Goal: Information Seeking & Learning: Learn about a topic

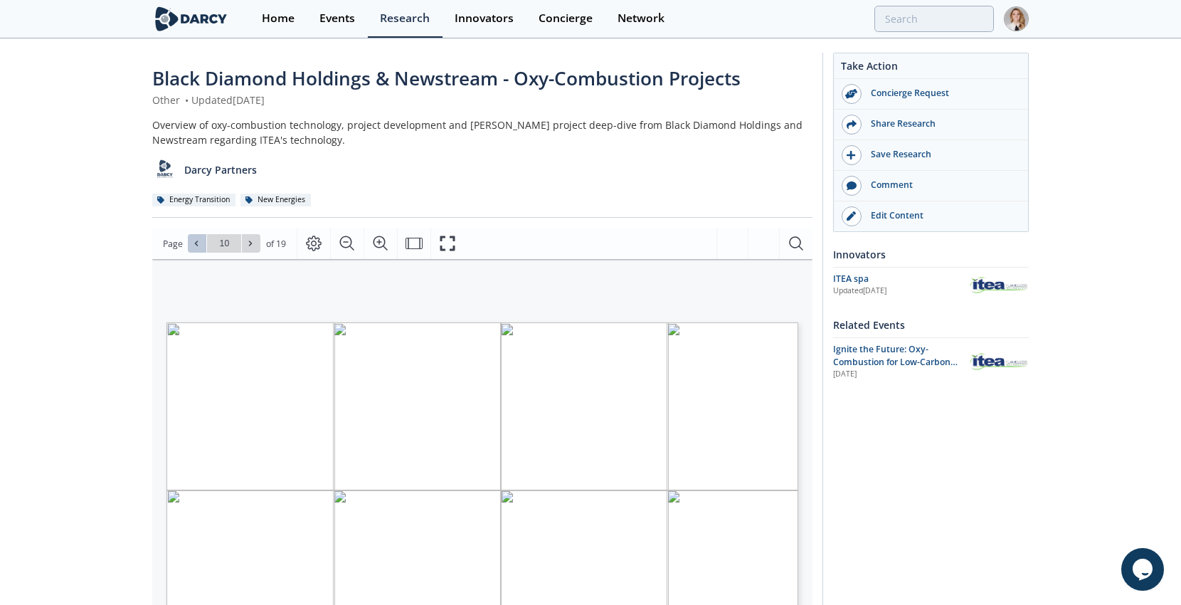
click at [193, 245] on icon at bounding box center [196, 243] width 9 height 9
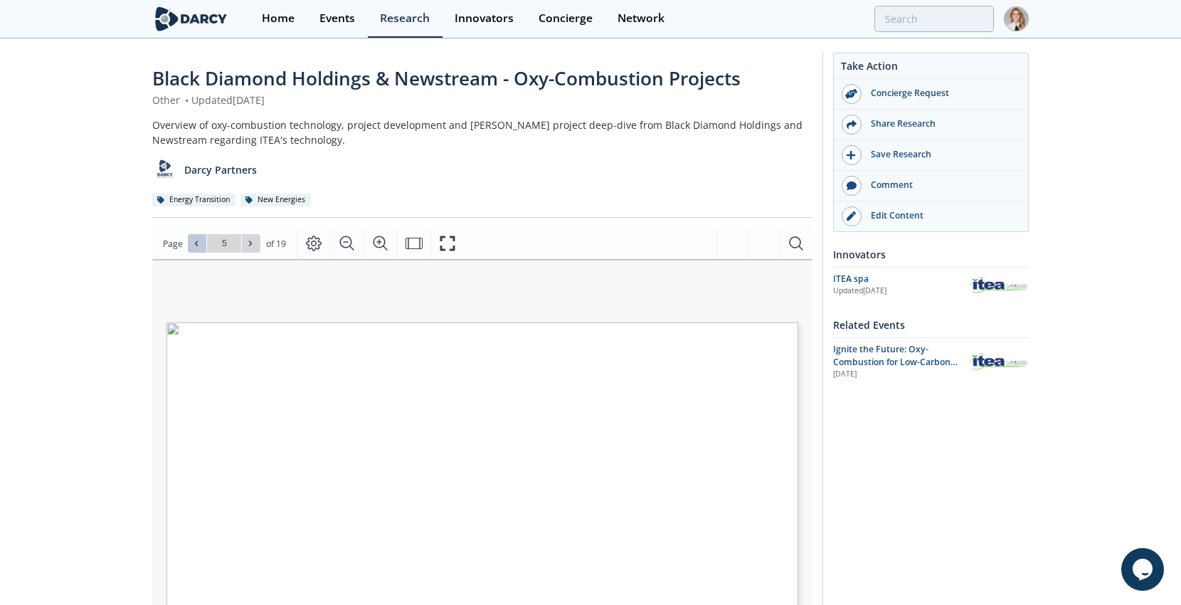
click at [193, 245] on icon at bounding box center [196, 243] width 9 height 9
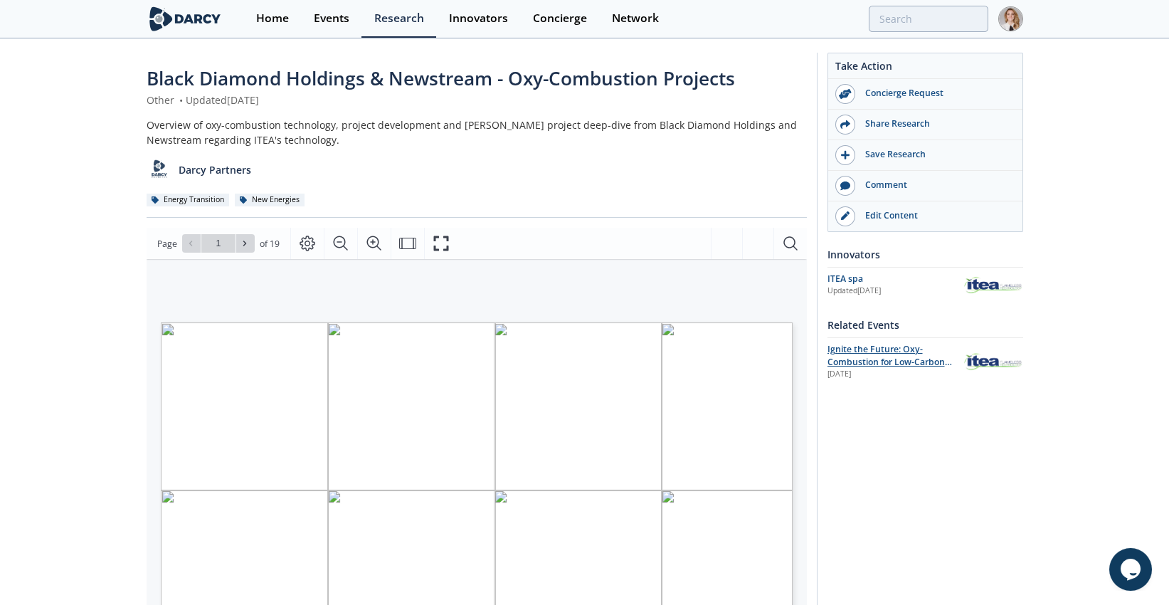
click at [878, 350] on span "Ignite the Future: Oxy-Combustion for Low-Carbon Power" at bounding box center [889, 362] width 124 height 38
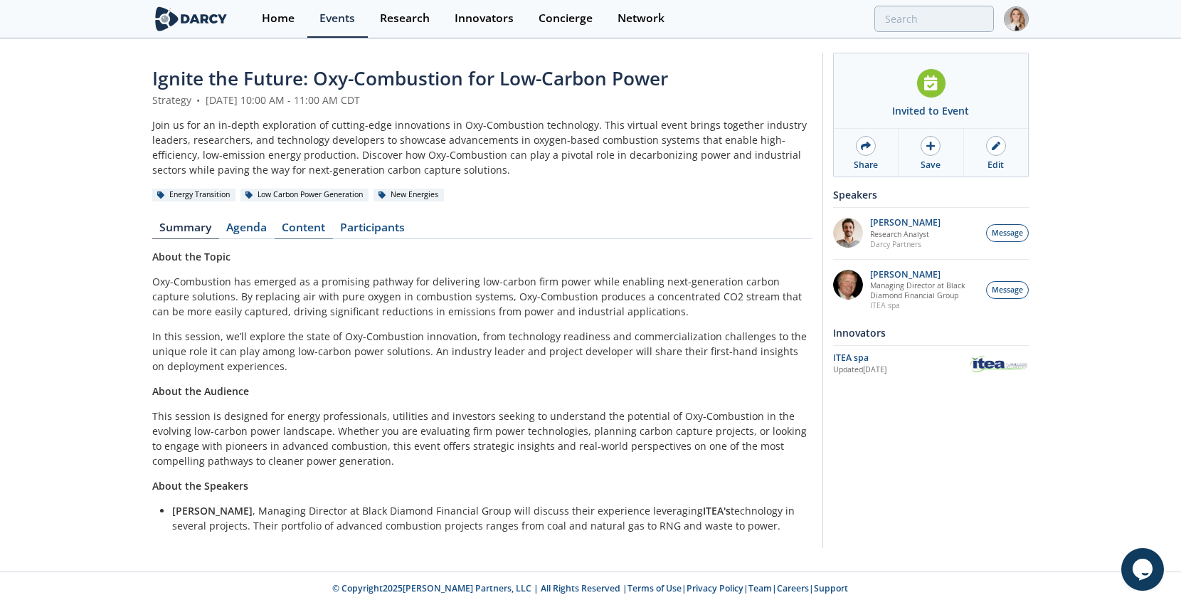
click at [286, 235] on link "Content" at bounding box center [304, 230] width 58 height 17
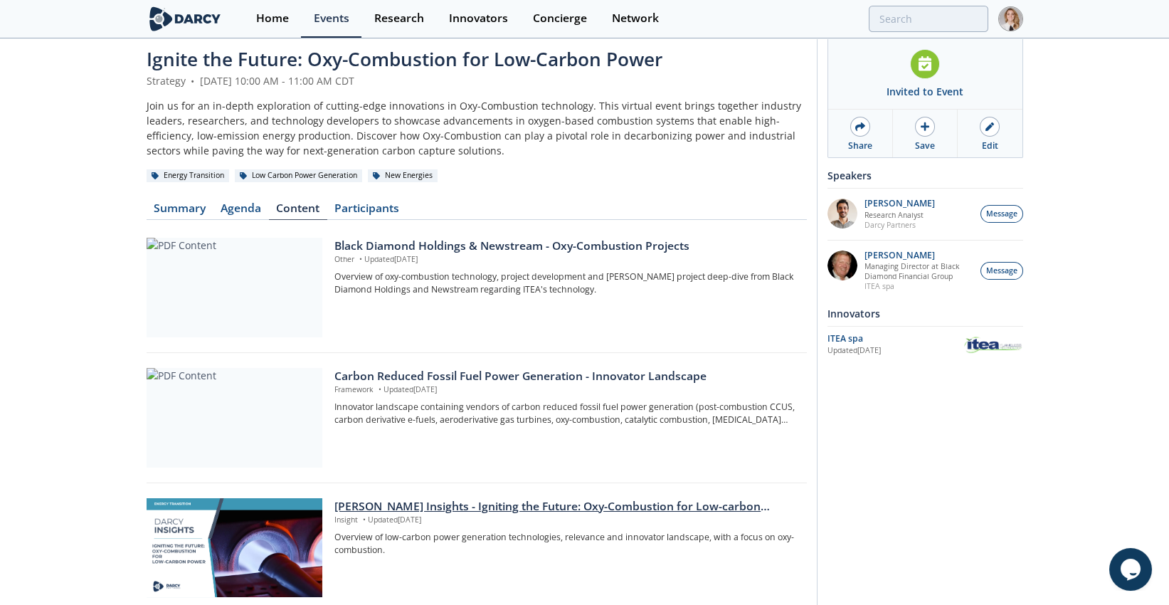
scroll to position [237, 0]
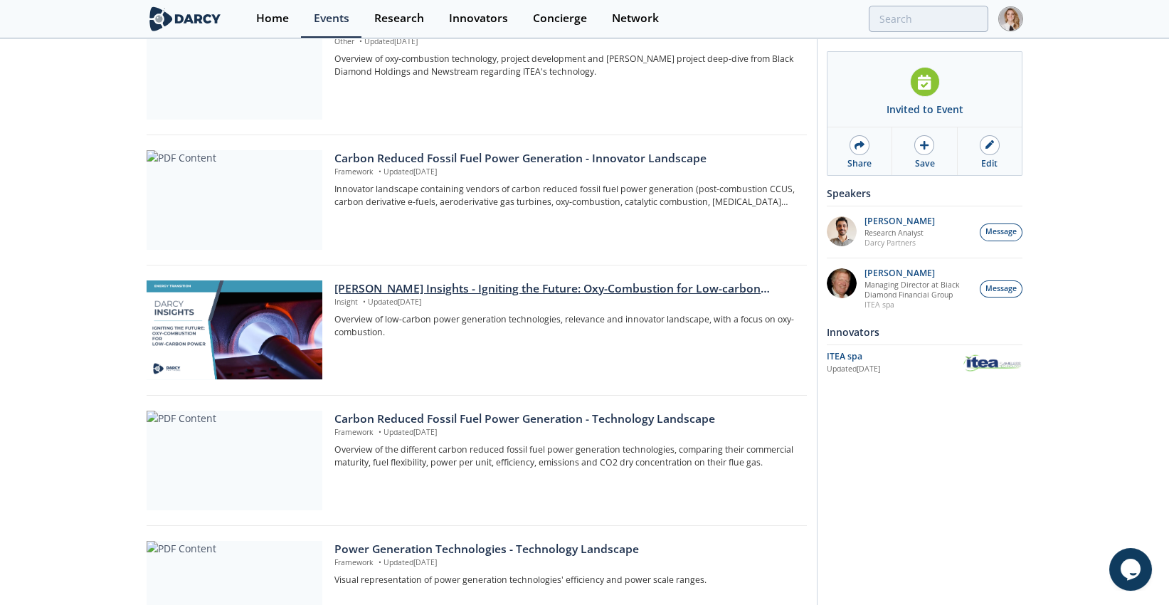
click at [361, 287] on div "[PERSON_NAME] Insights - Igniting the Future: Oxy-Combustion for Low-carbon pow…" at bounding box center [565, 288] width 462 height 17
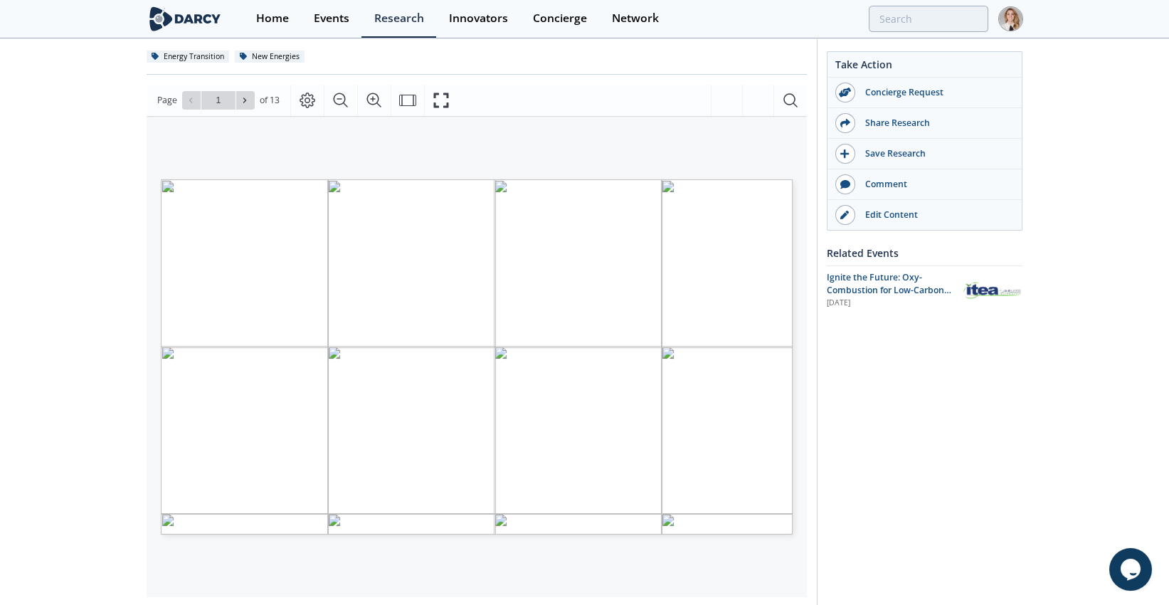
scroll to position [158, 0]
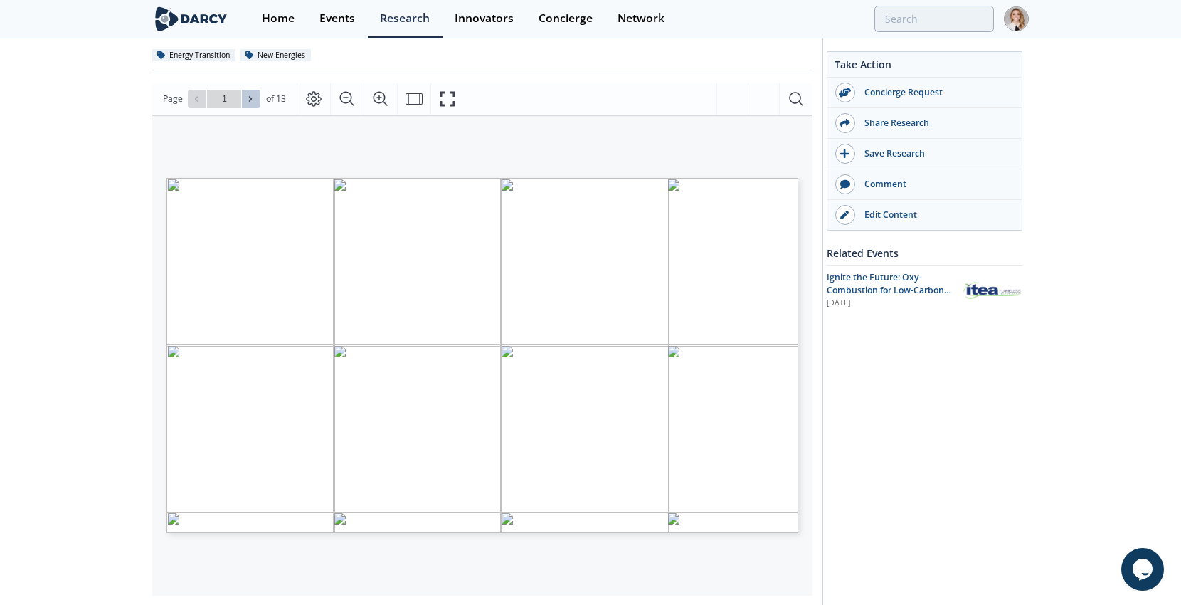
click at [246, 95] on icon at bounding box center [250, 99] width 9 height 9
type input "2"
click at [201, 100] on span at bounding box center [197, 99] width 10 height 10
click at [254, 95] on span at bounding box center [251, 99] width 10 height 10
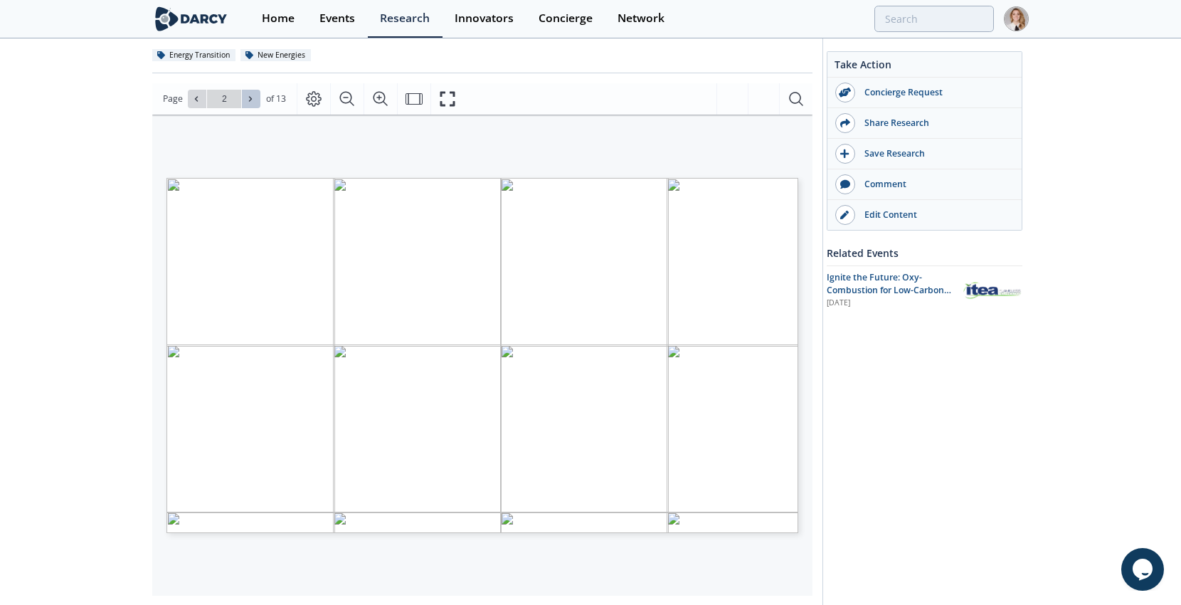
type input "3"
click at [254, 95] on span at bounding box center [251, 99] width 10 height 10
type input "4"
click at [200, 92] on button at bounding box center [197, 99] width 18 height 18
click at [252, 98] on icon at bounding box center [250, 99] width 9 height 9
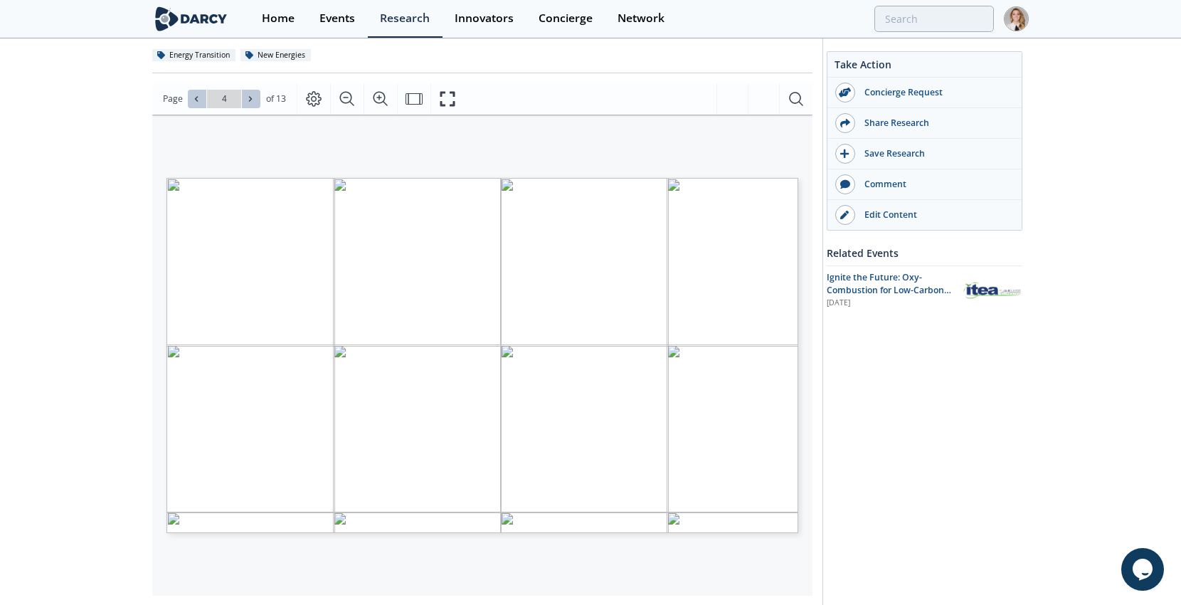
click at [252, 98] on icon at bounding box center [250, 99] width 9 height 9
type input "5"
click at [252, 98] on icon at bounding box center [250, 99] width 9 height 9
type input "6"
click at [252, 98] on icon at bounding box center [250, 99] width 9 height 9
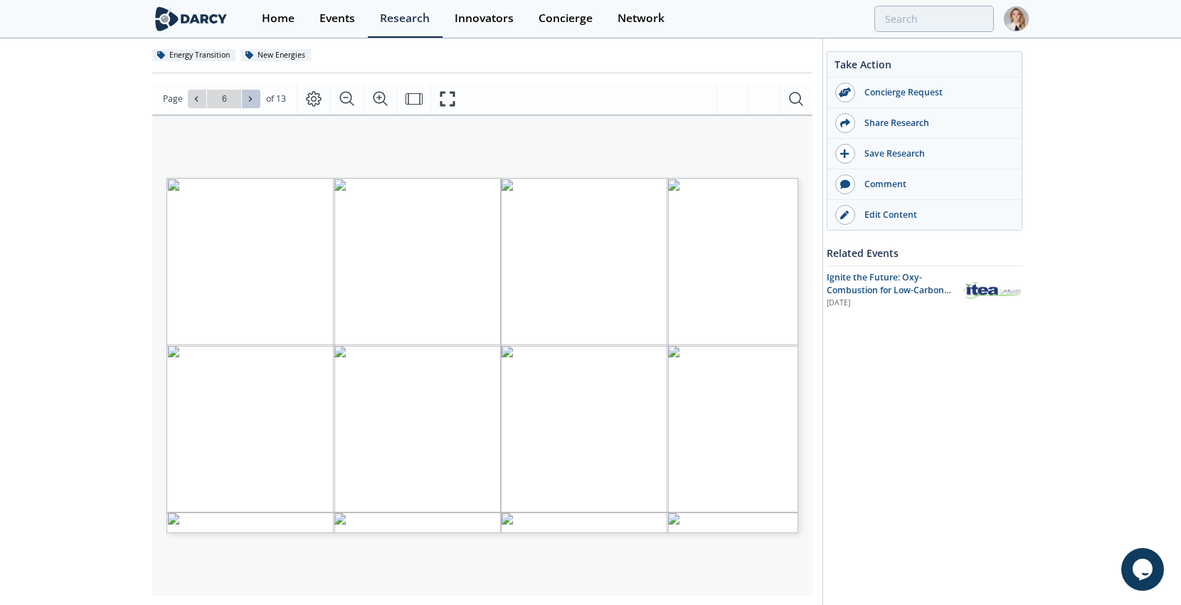
type input "7"
click at [252, 98] on icon at bounding box center [250, 99] width 9 height 9
type input "8"
click at [252, 98] on icon at bounding box center [250, 99] width 9 height 9
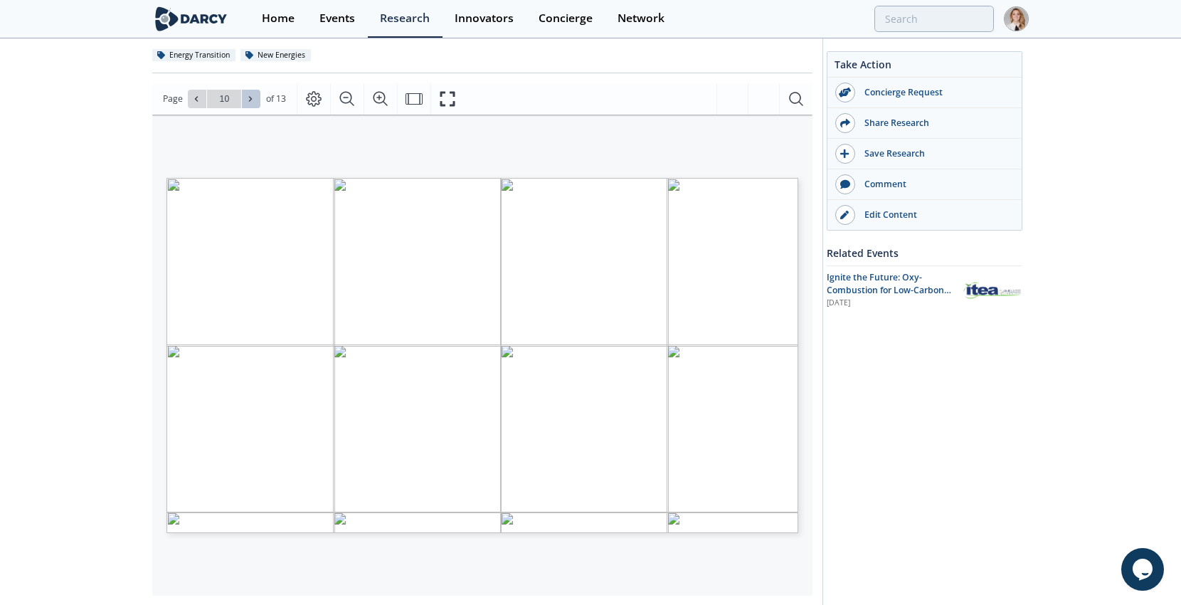
click at [252, 98] on icon at bounding box center [250, 99] width 9 height 9
click at [198, 96] on icon at bounding box center [196, 99] width 9 height 9
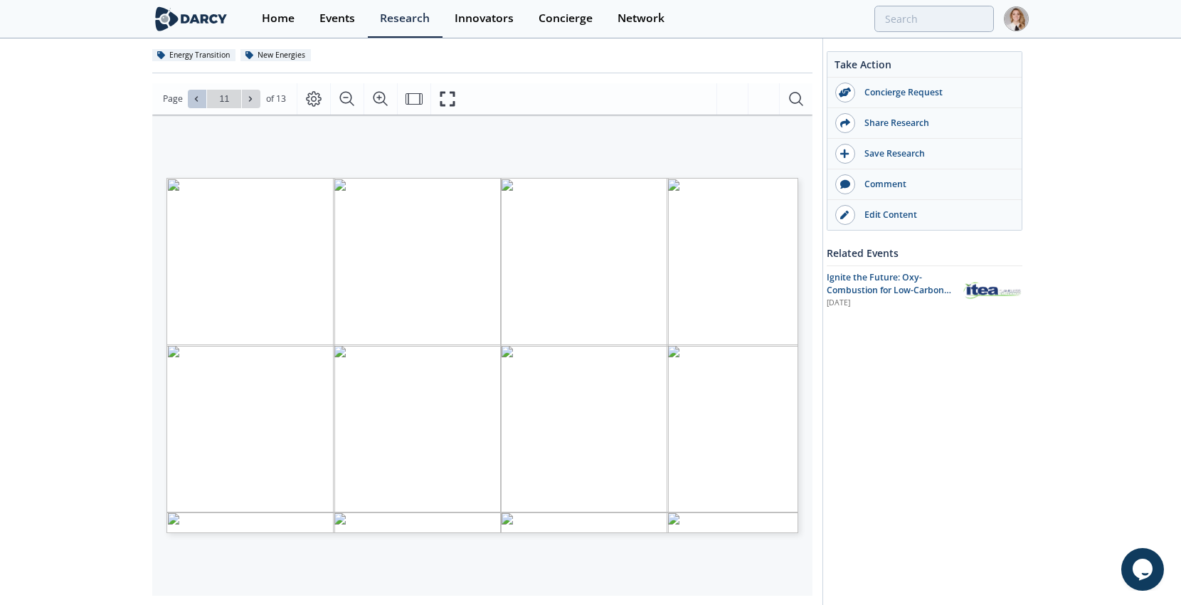
click at [198, 96] on icon at bounding box center [196, 99] width 9 height 9
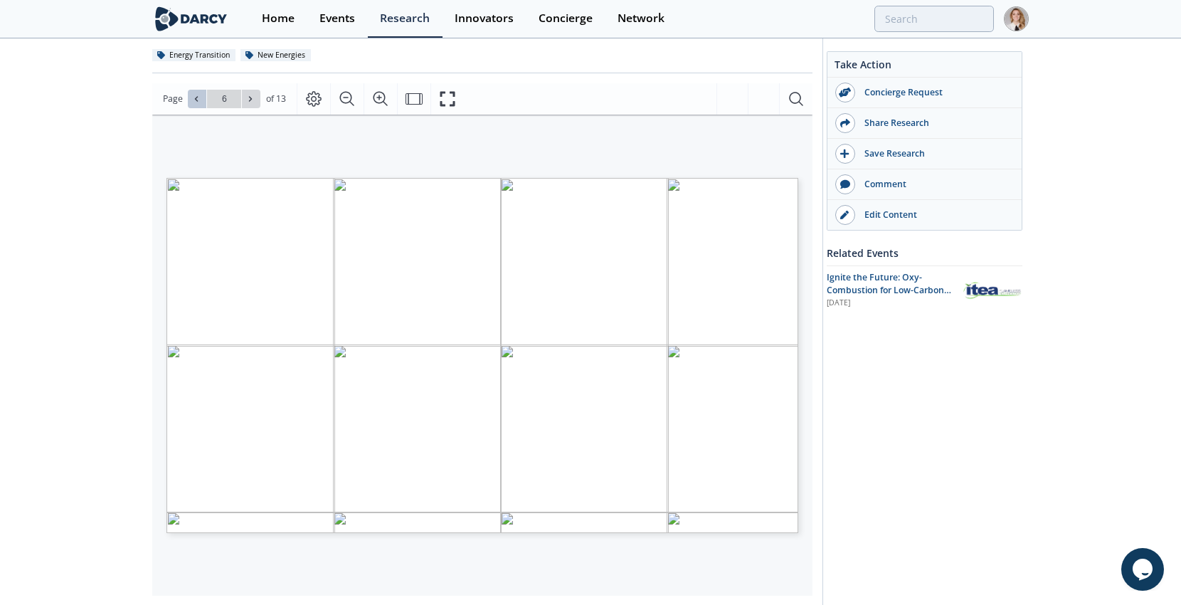
click at [198, 96] on icon at bounding box center [196, 99] width 9 height 9
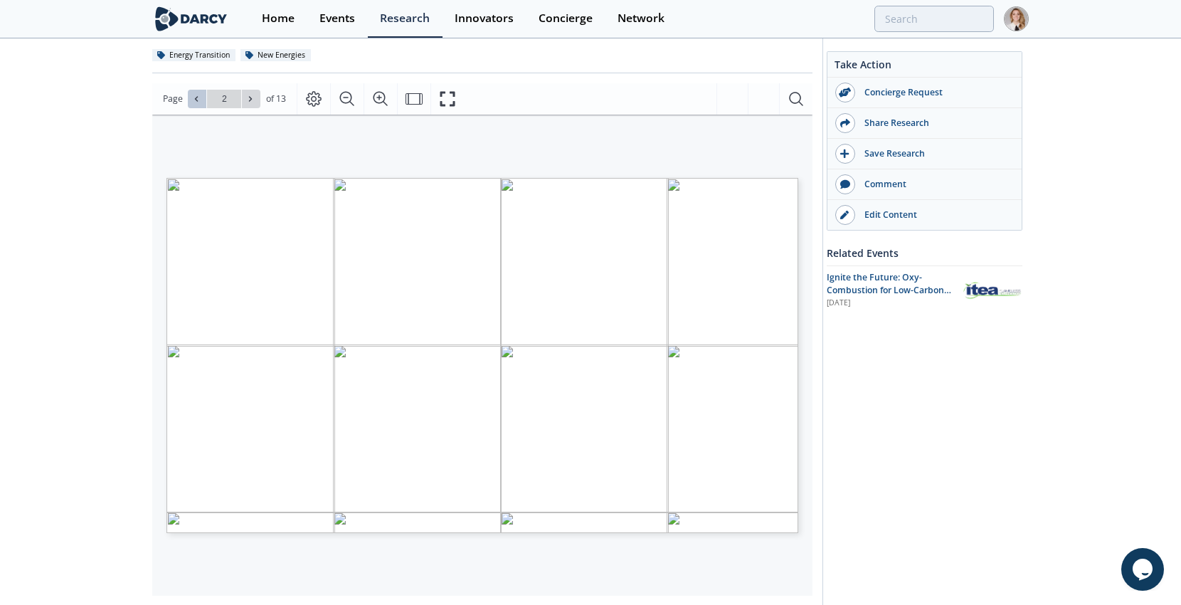
type input "1"
click at [198, 96] on div "Go to Page 1" at bounding box center [224, 99] width 73 height 18
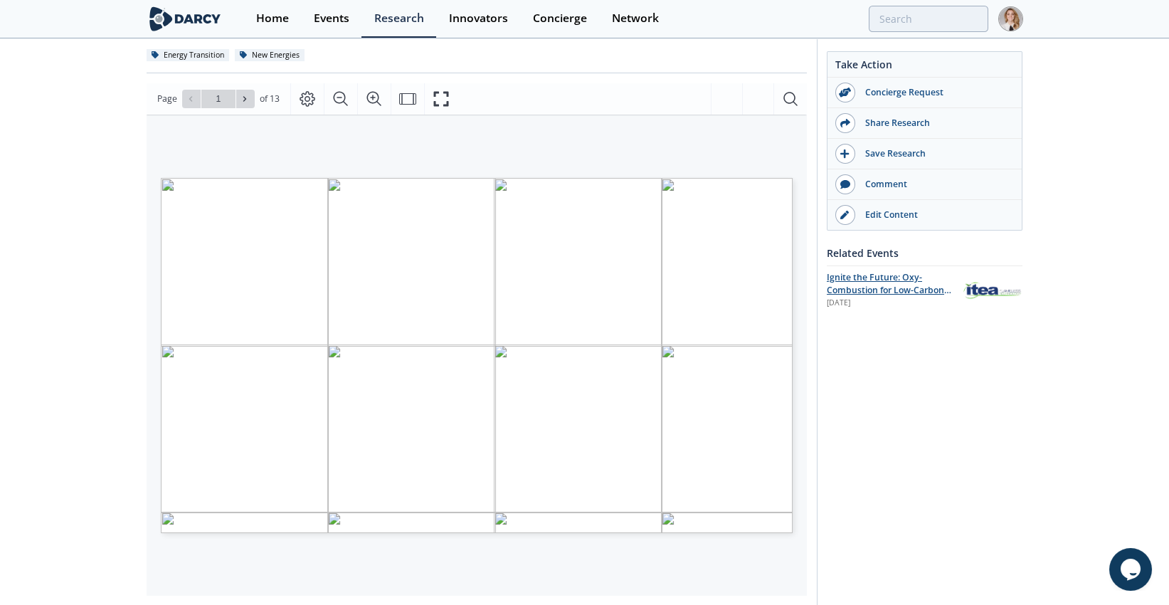
click at [906, 284] on span "Ignite the Future: Oxy-Combustion for Low-Carbon Power" at bounding box center [889, 290] width 124 height 38
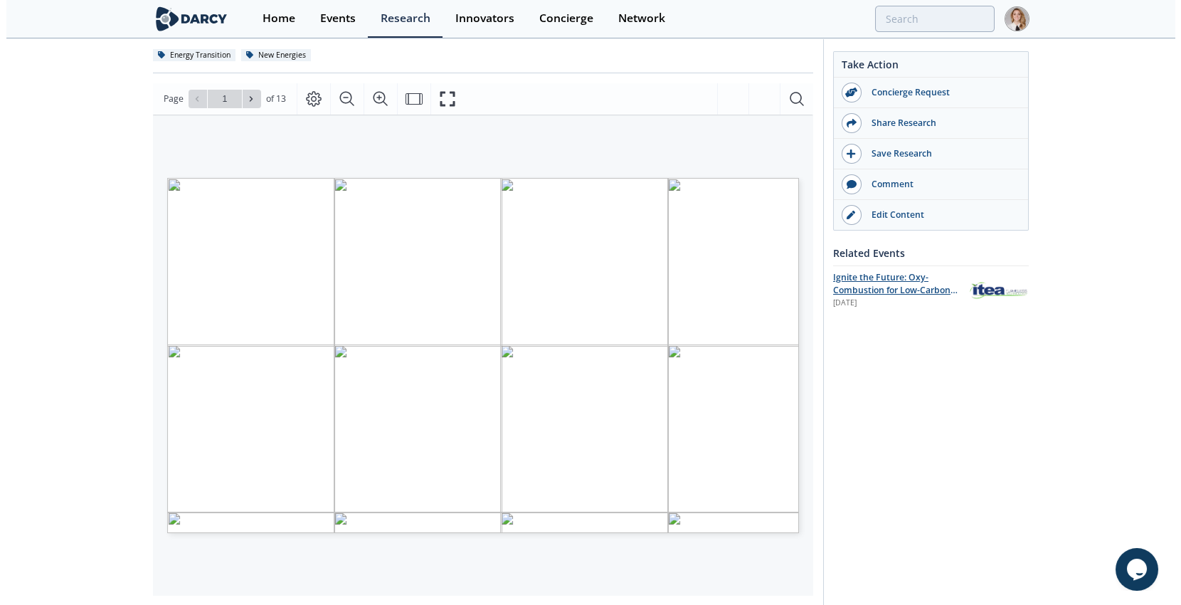
scroll to position [0, 0]
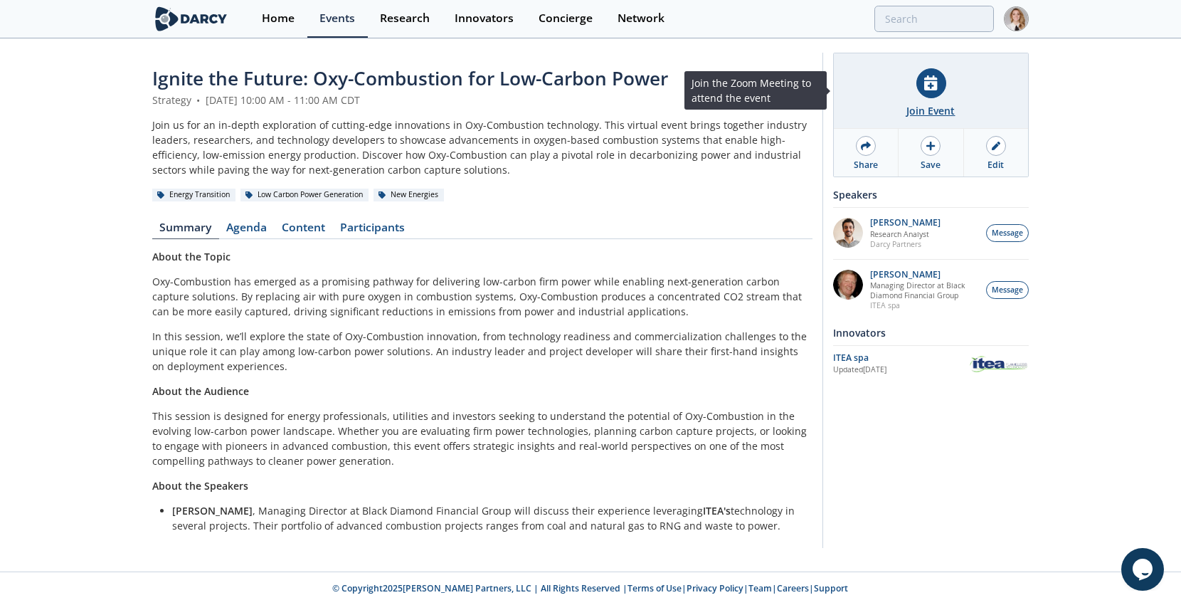
click at [937, 92] on div at bounding box center [931, 83] width 30 height 30
click at [940, 88] on div at bounding box center [931, 83] width 30 height 30
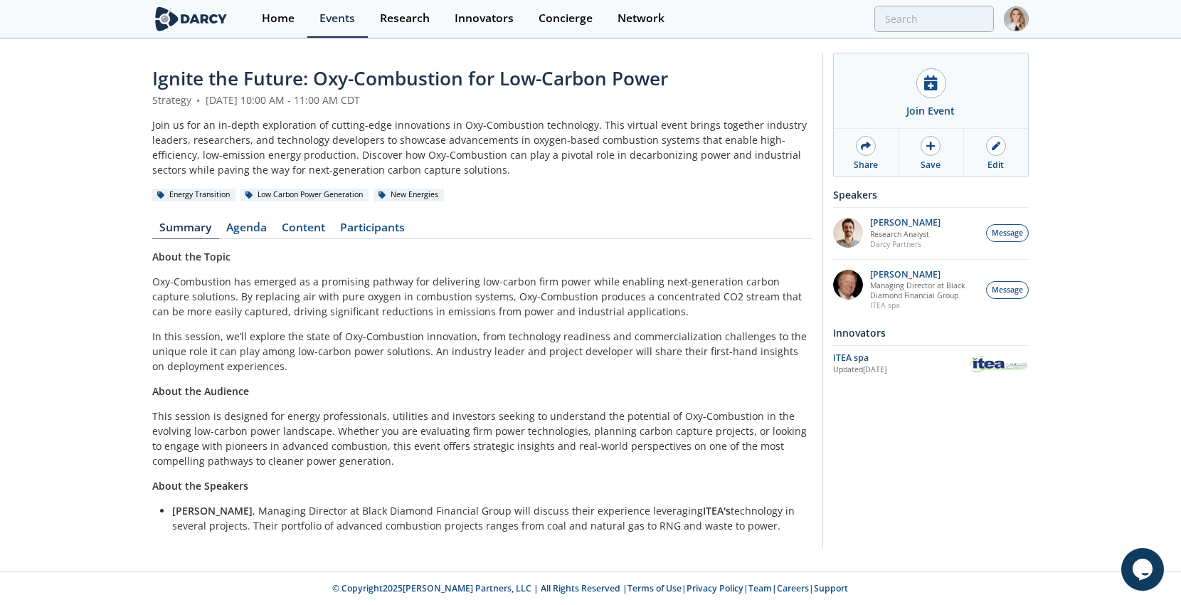
click at [1010, 23] on img at bounding box center [1016, 18] width 25 height 25
